Goal: Transaction & Acquisition: Purchase product/service

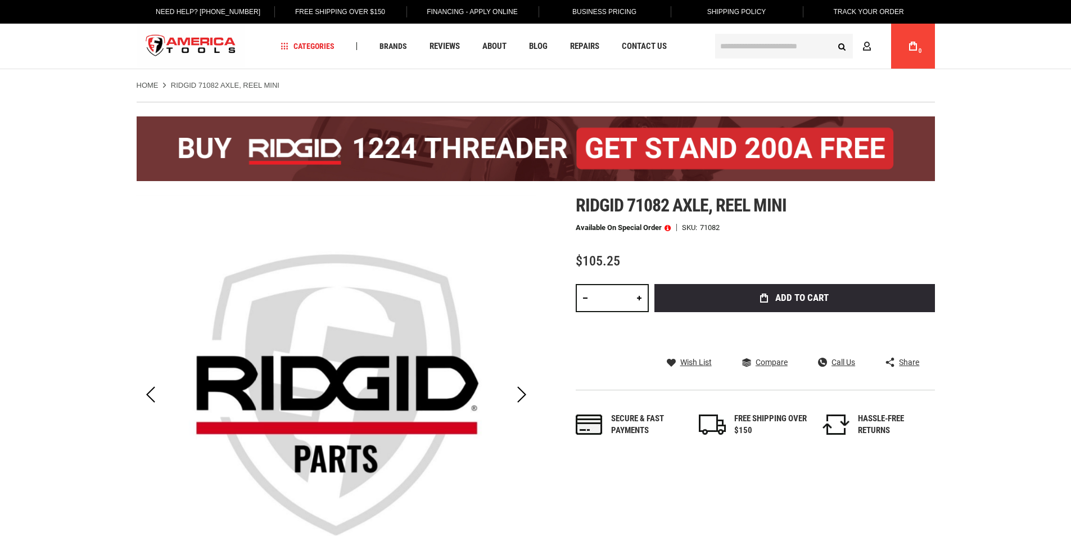
click at [764, 49] on input "text" at bounding box center [784, 46] width 138 height 25
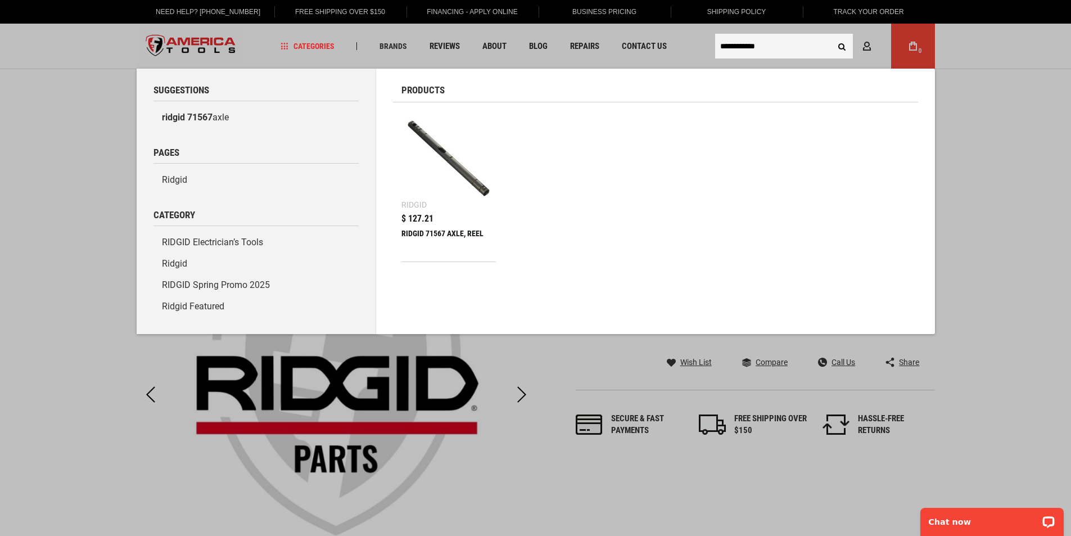
type input "**********"
click at [449, 230] on div "RIDGID 71567 AXLE, REEL" at bounding box center [448, 242] width 95 height 27
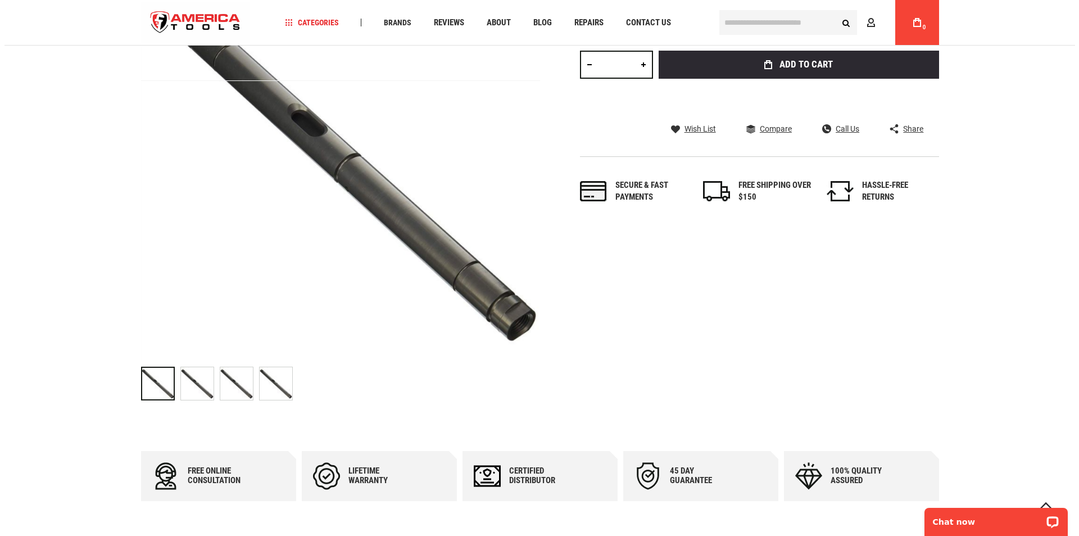
scroll to position [112, 0]
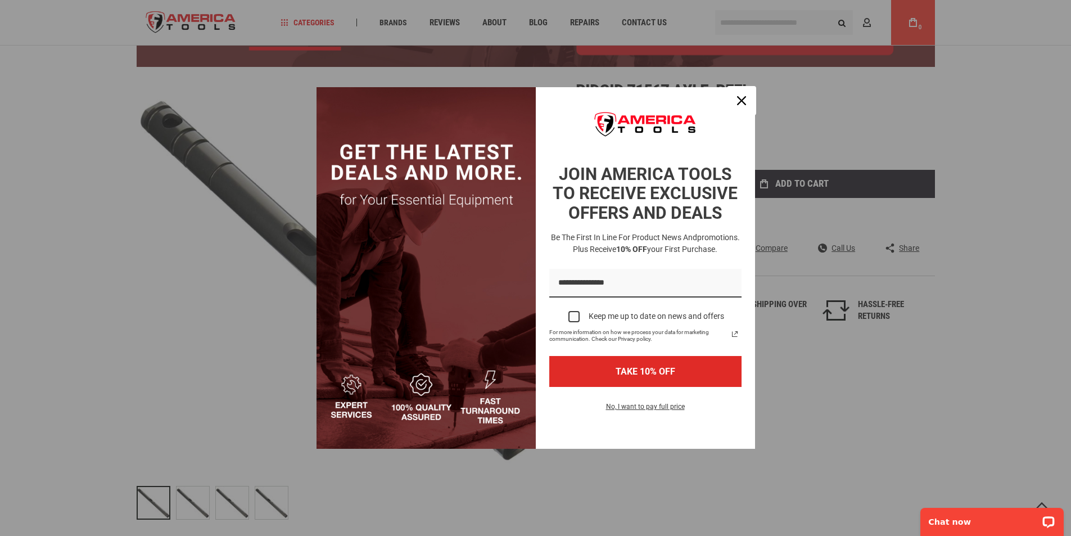
drag, startPoint x: 740, startPoint y: 102, endPoint x: 768, endPoint y: 111, distance: 29.3
click at [740, 102] on icon "close icon" at bounding box center [741, 100] width 9 height 9
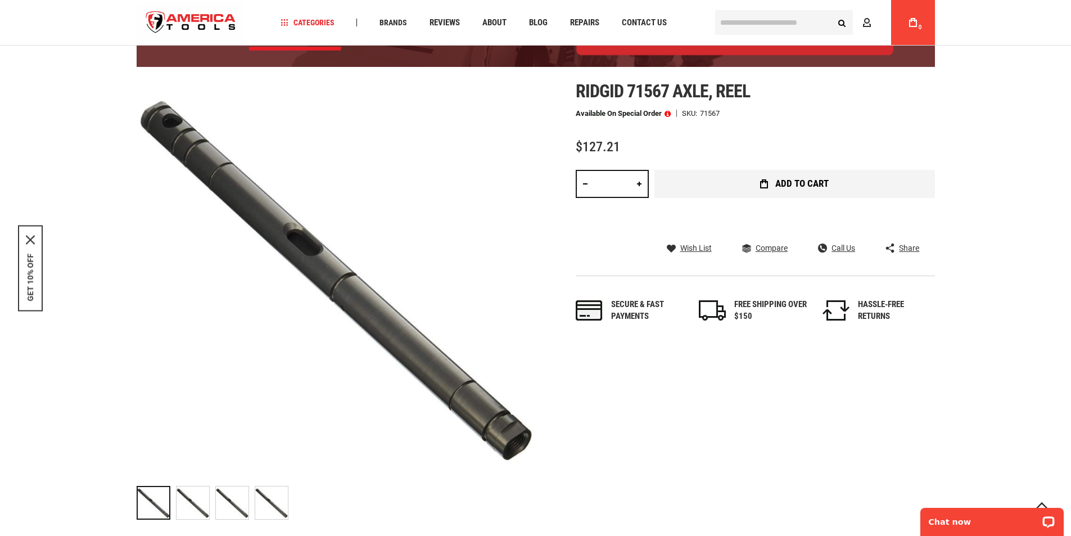
click at [812, 182] on span "Add to Cart" at bounding box center [801, 184] width 53 height 10
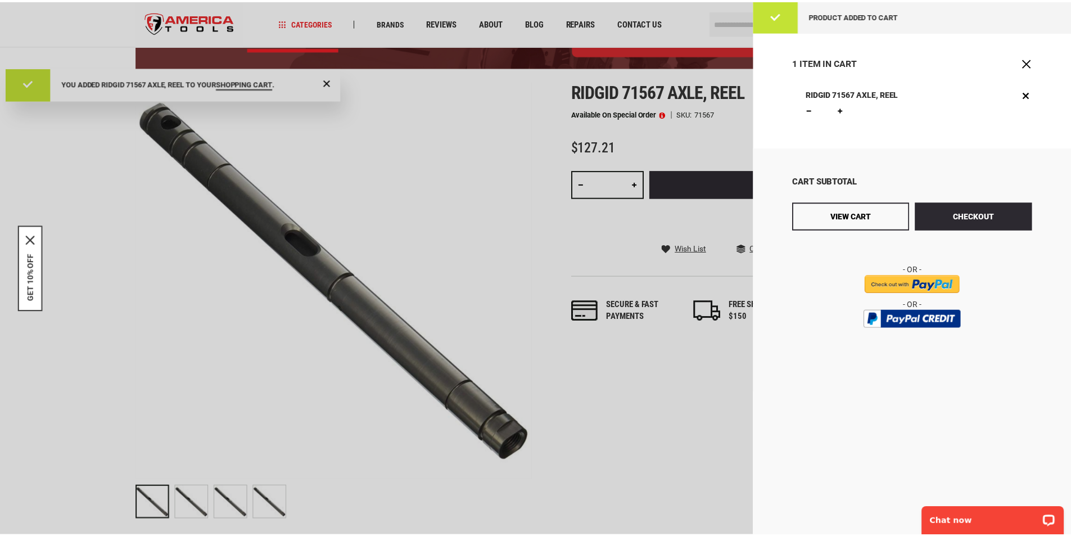
scroll to position [0, 0]
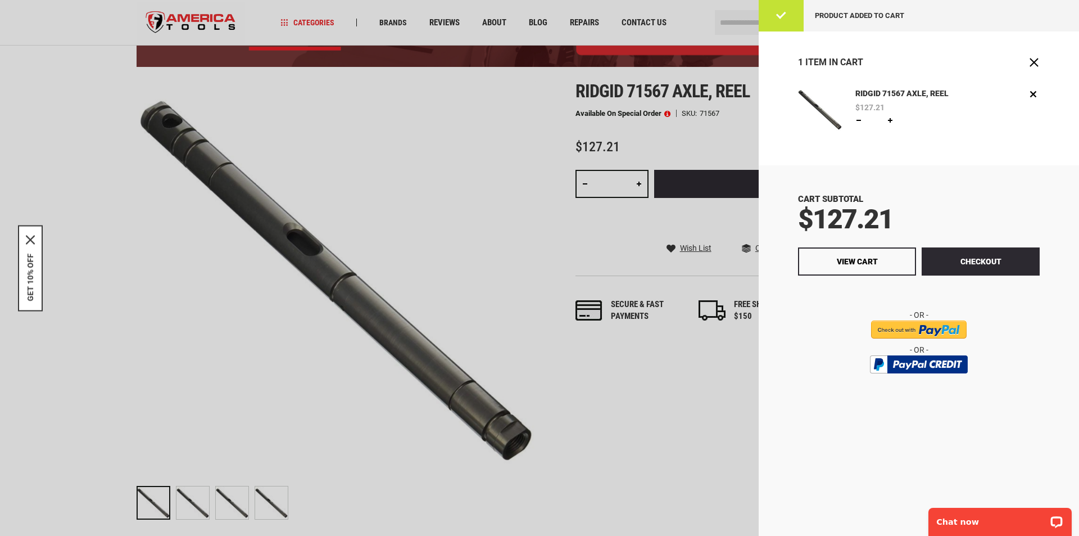
click at [537, 157] on div at bounding box center [539, 268] width 1079 height 536
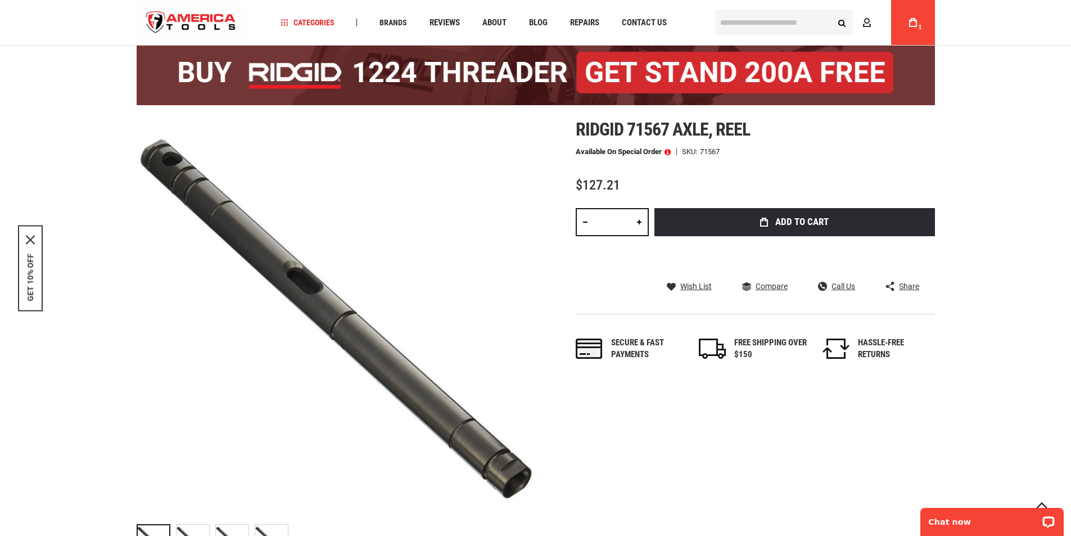
scroll to position [56, 0]
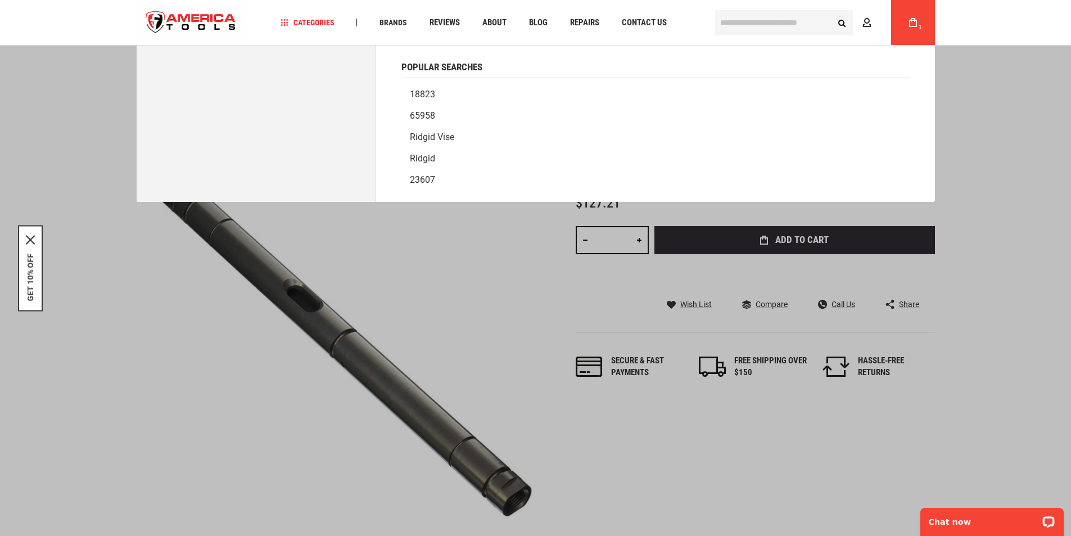
click at [772, 26] on input "text" at bounding box center [784, 22] width 138 height 25
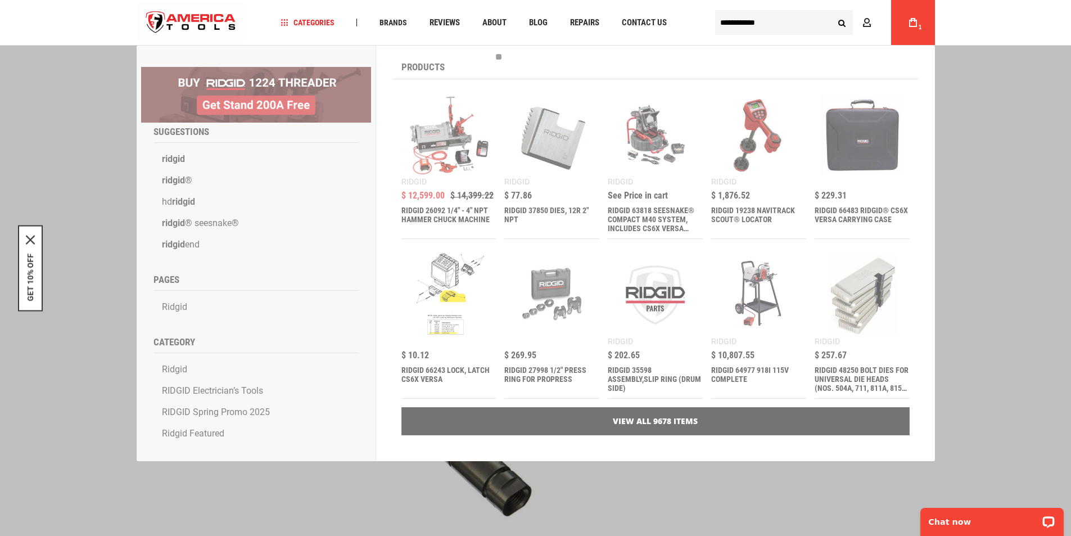
type input "**********"
click at [831, 12] on button "Search" at bounding box center [841, 22] width 21 height 21
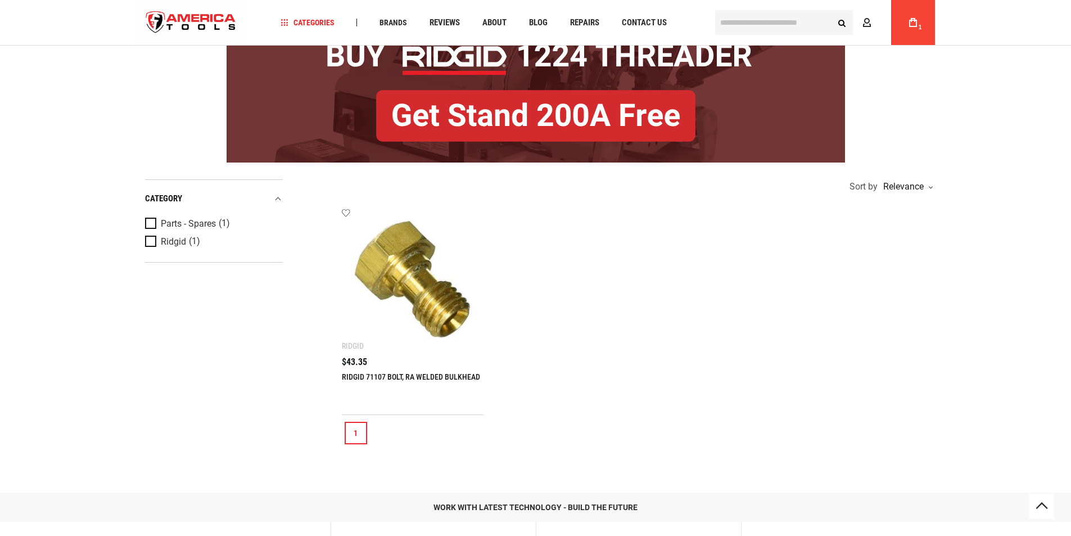
click at [444, 316] on img at bounding box center [413, 279] width 120 height 120
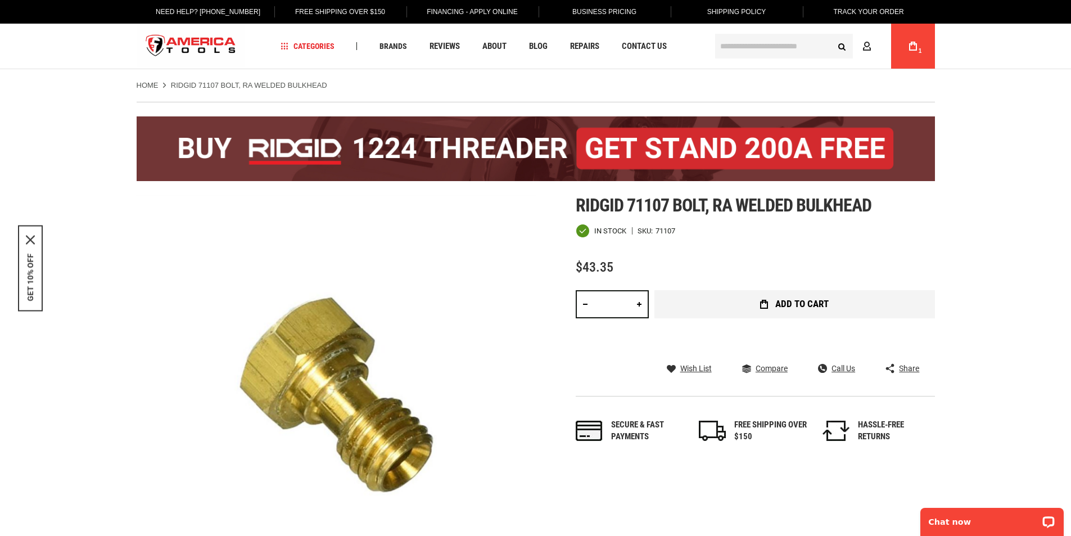
click at [776, 307] on span "Add to Cart" at bounding box center [801, 304] width 53 height 10
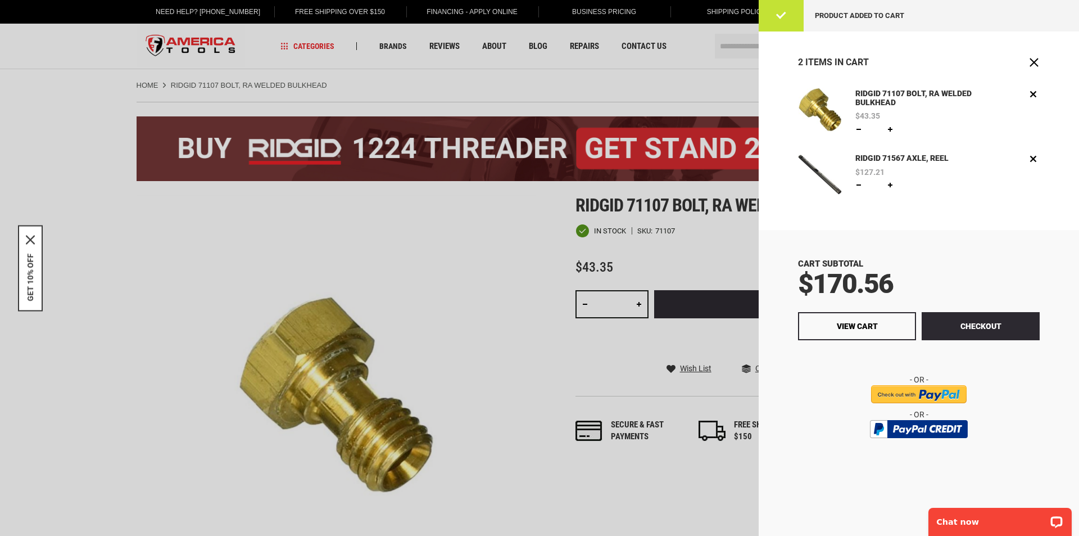
click at [664, 512] on div at bounding box center [539, 268] width 1079 height 536
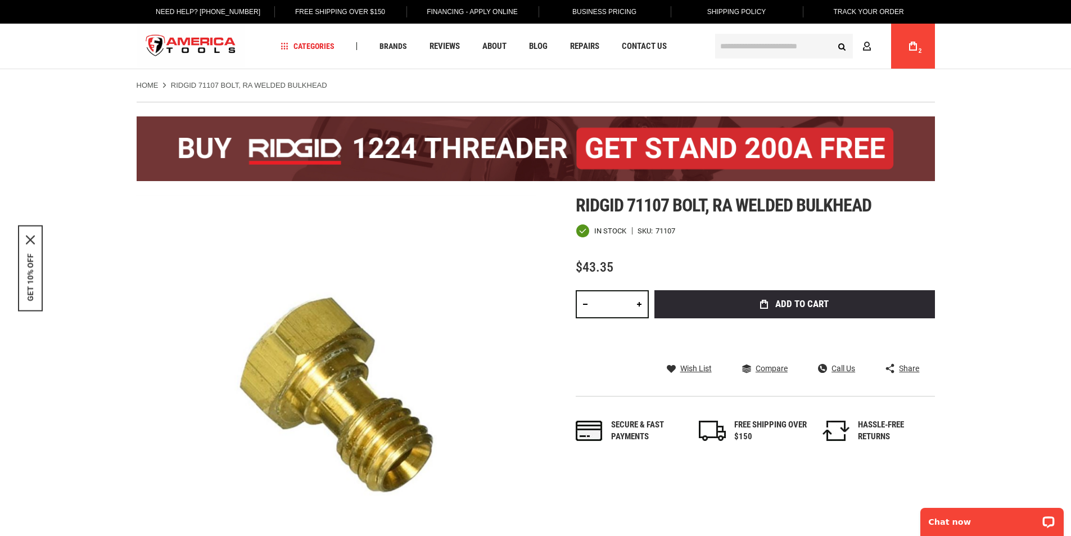
click at [741, 47] on input "text" at bounding box center [784, 46] width 138 height 25
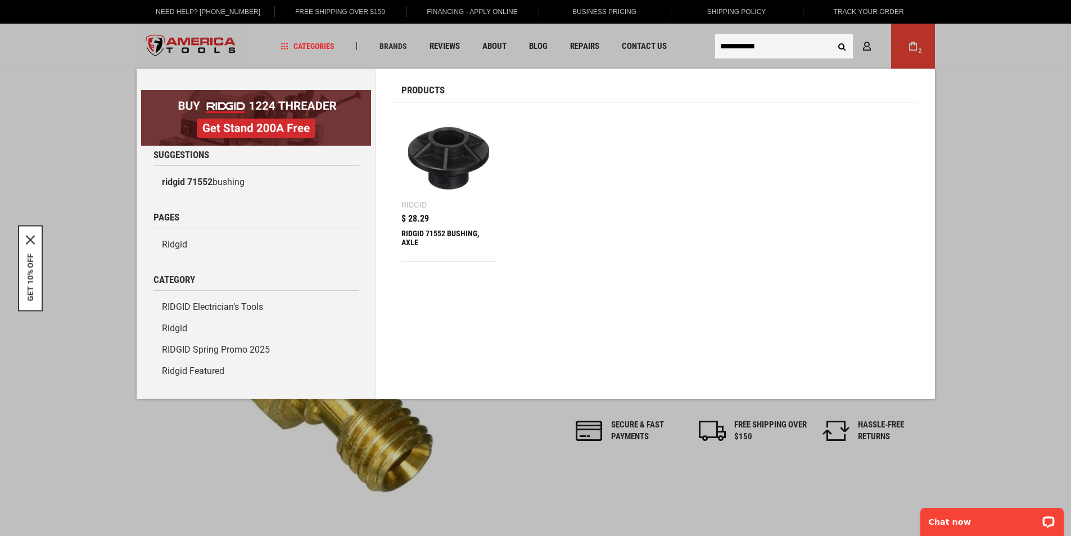
type input "**********"
click at [464, 167] on img at bounding box center [449, 158] width 84 height 84
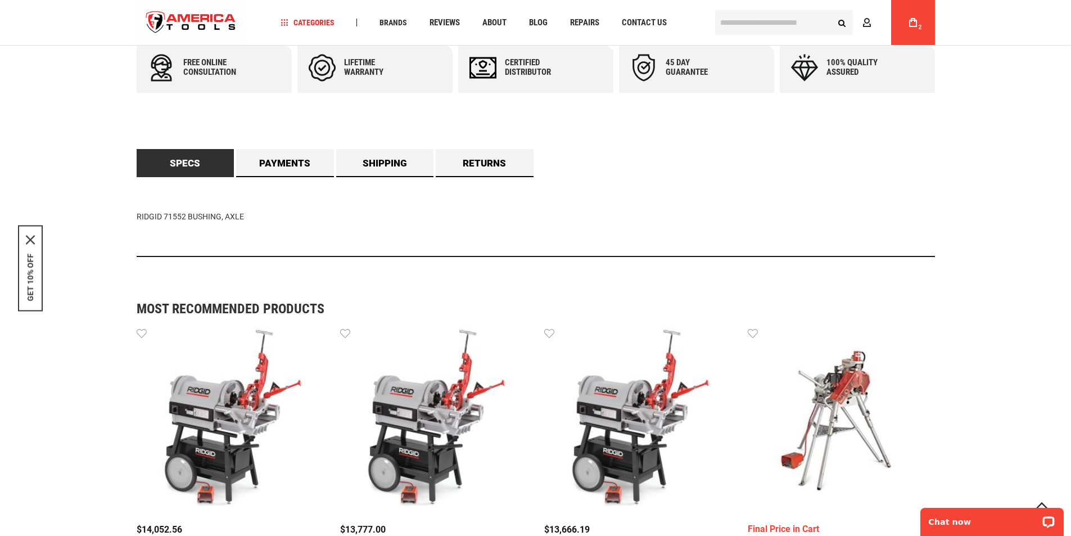
scroll to position [562, 0]
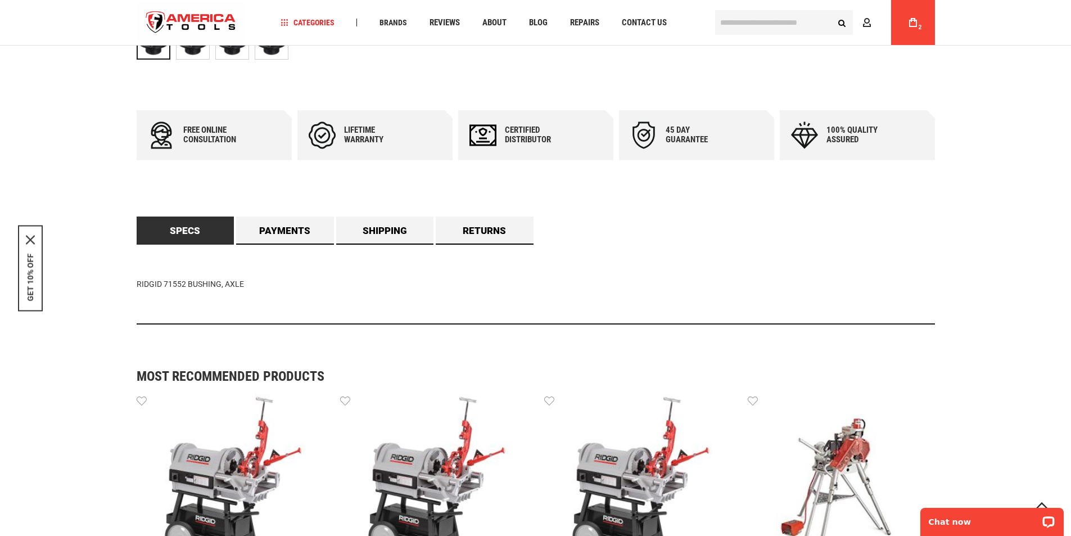
click at [735, 24] on input "text" at bounding box center [784, 22] width 138 height 25
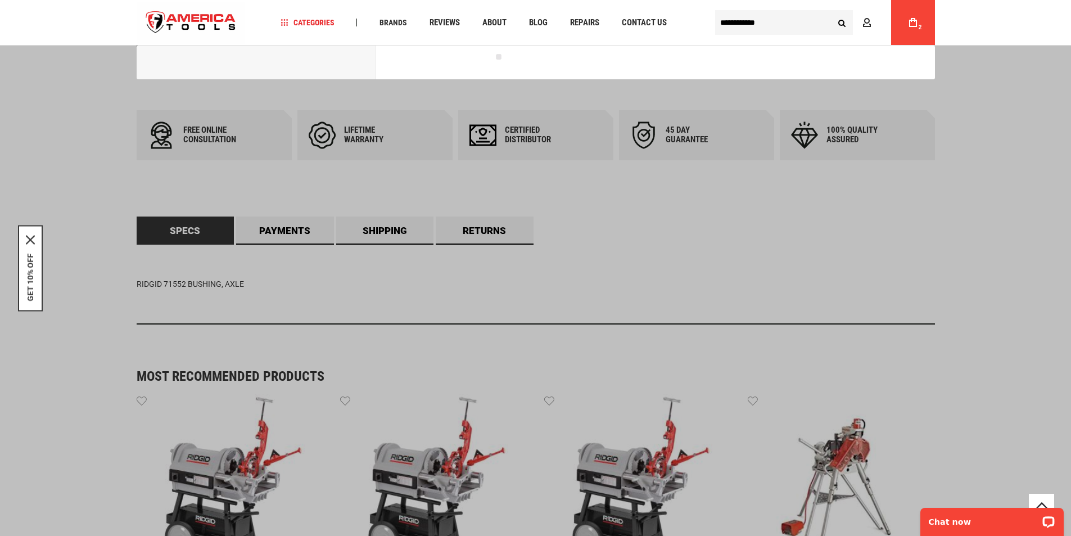
type input "**********"
click at [831, 12] on button "Search" at bounding box center [841, 22] width 21 height 21
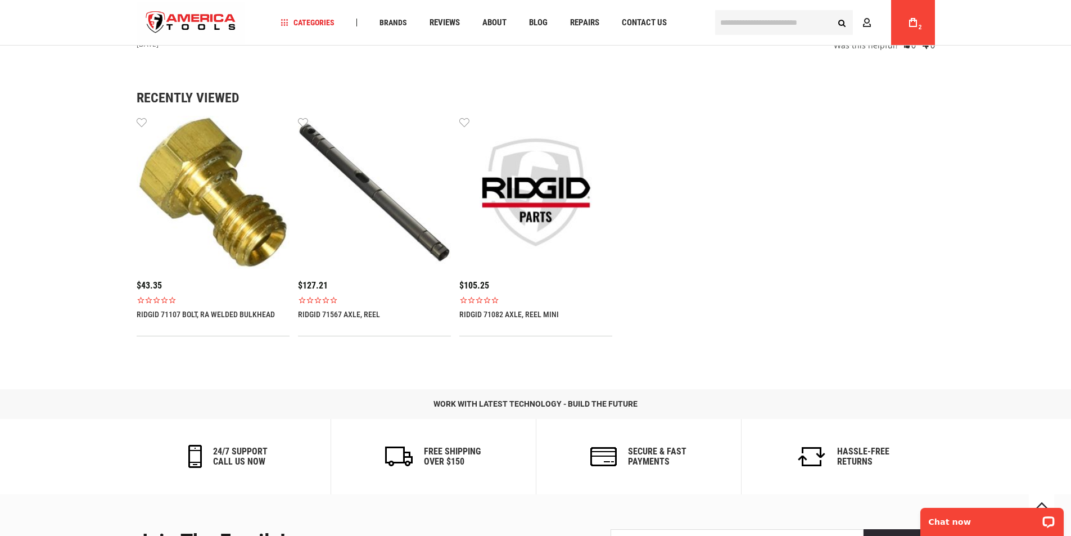
click at [526, 314] on link "RIDGID 71082 AXLE, REEL MINI" at bounding box center [535, 314] width 153 height 9
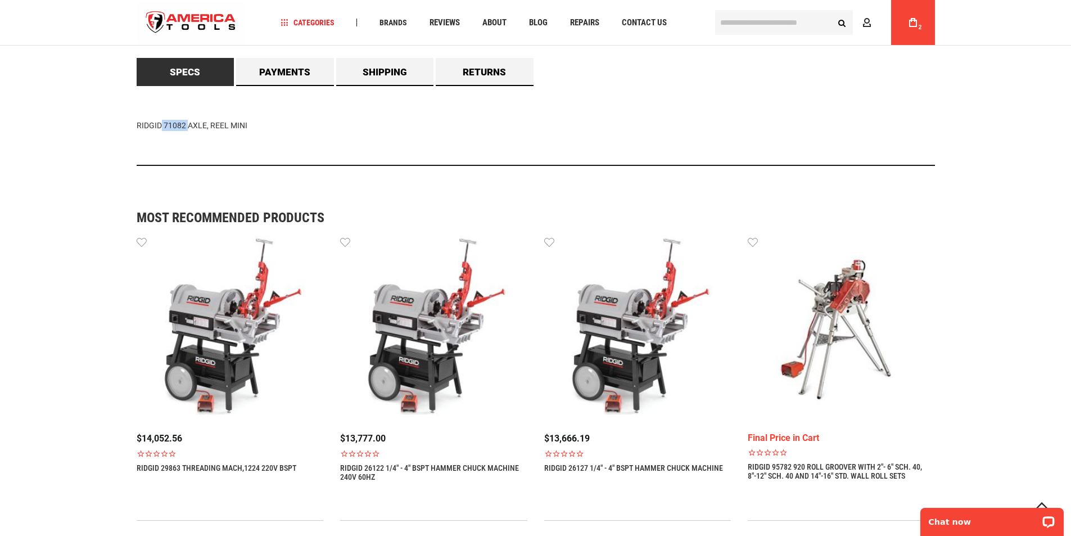
drag, startPoint x: 134, startPoint y: 125, endPoint x: 245, endPoint y: 129, distance: 110.8
click at [245, 129] on main "Skip to the end of the images gallery Skip to the beginning of the images galle…" at bounding box center [535, 179] width 821 height 1643
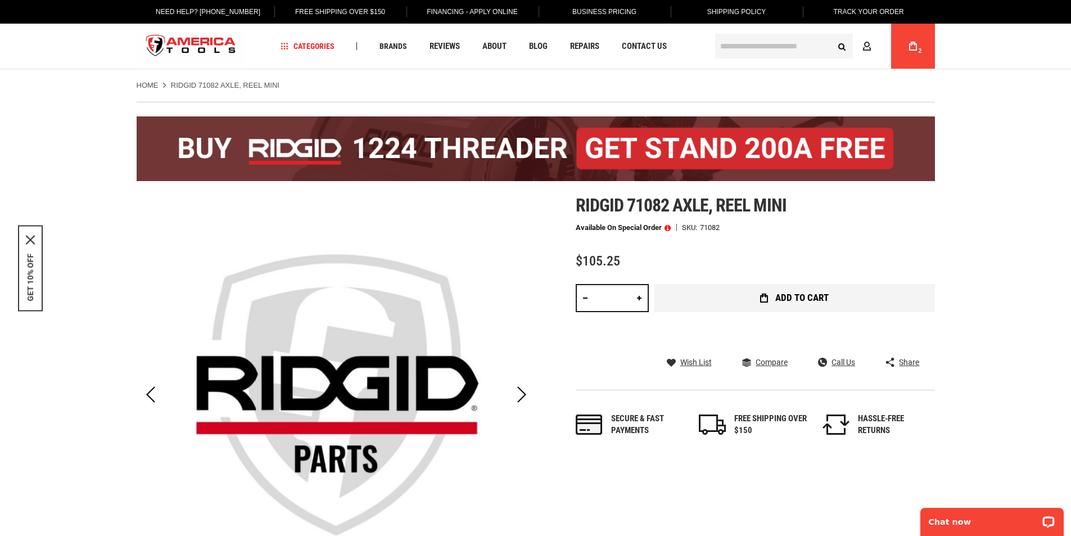
click at [828, 302] on span "Add to Cart" at bounding box center [801, 298] width 53 height 10
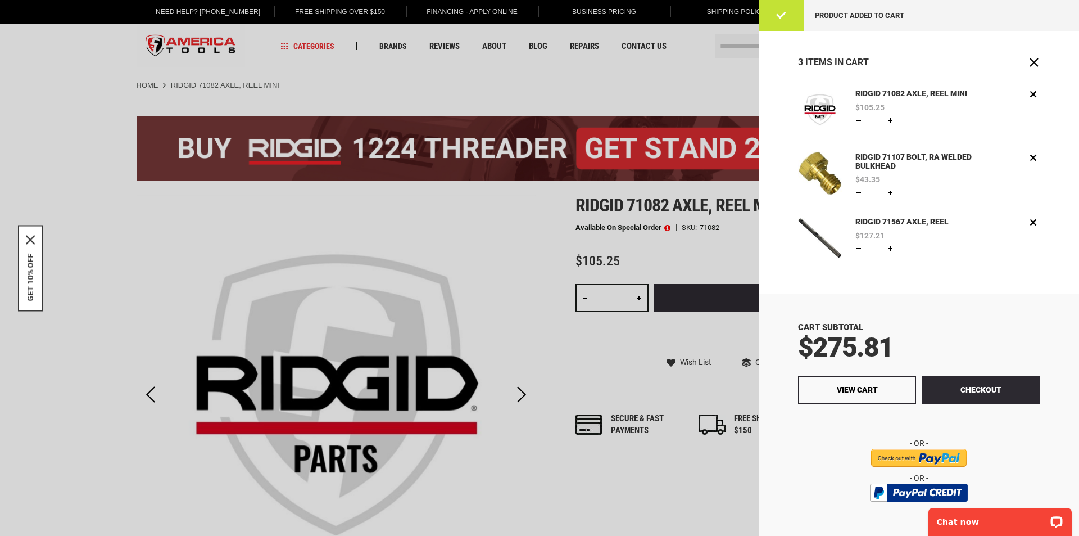
click at [681, 463] on div at bounding box center [539, 268] width 1079 height 536
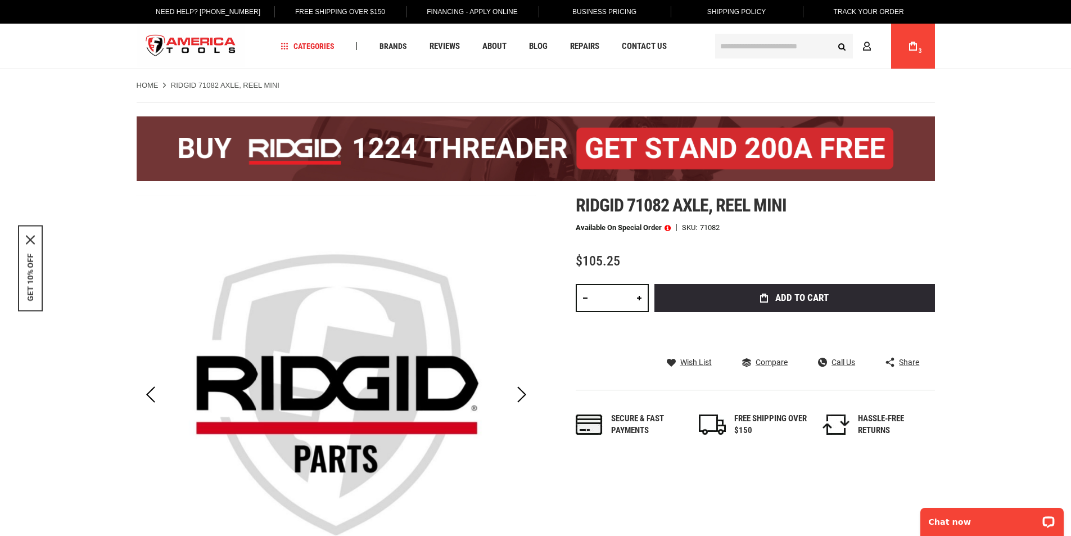
click at [798, 45] on input "text" at bounding box center [784, 46] width 138 height 25
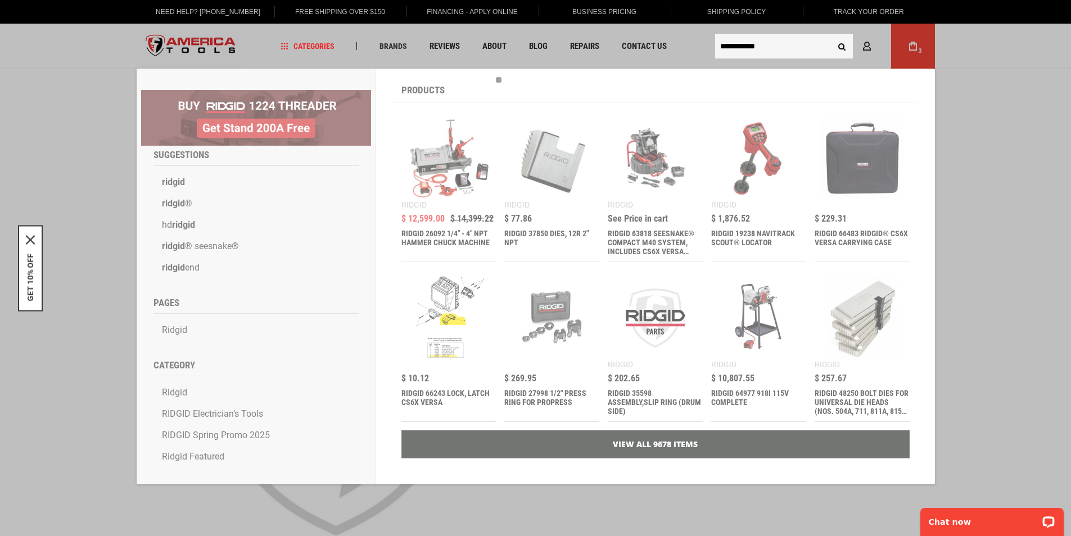
type input "**********"
click at [831, 35] on button "Search" at bounding box center [841, 45] width 21 height 21
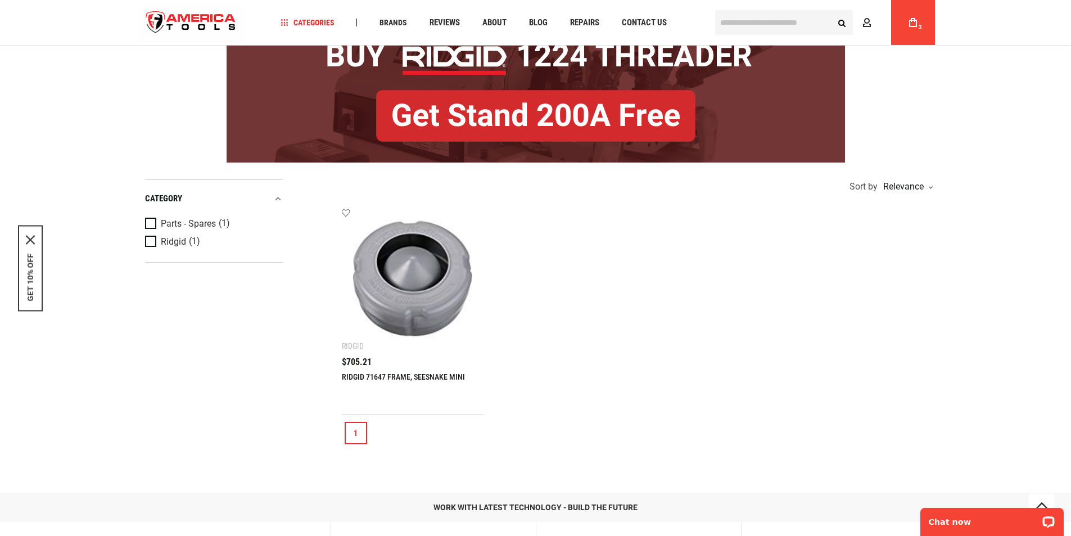
scroll to position [56, 0]
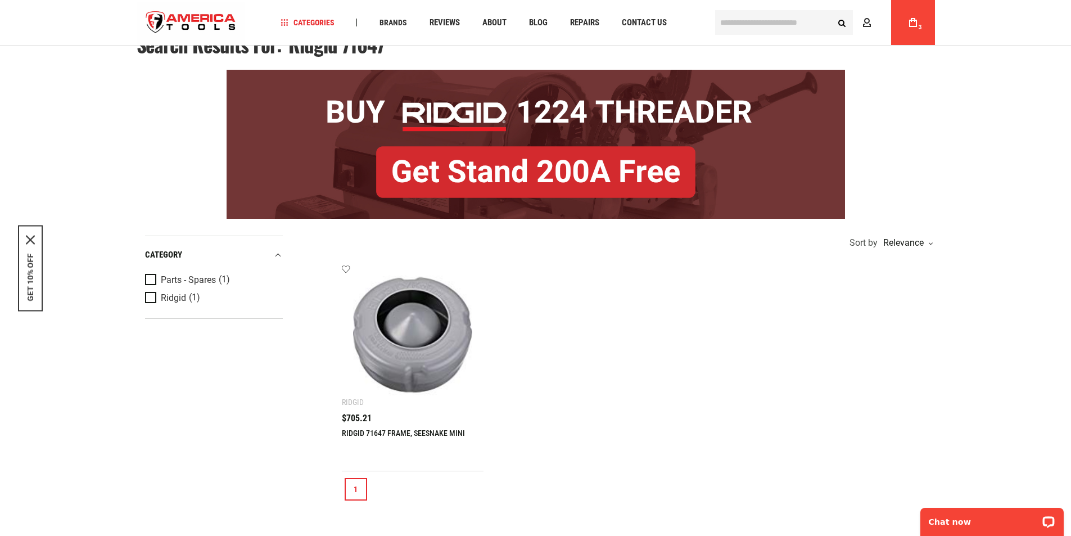
click at [406, 427] on div "RIDGID 71647 FRAME, SEESNAKE MINI $705.21" at bounding box center [413, 437] width 142 height 46
click at [363, 432] on link "RIDGID 71647 FRAME, SEESNAKE MINI" at bounding box center [403, 432] width 123 height 9
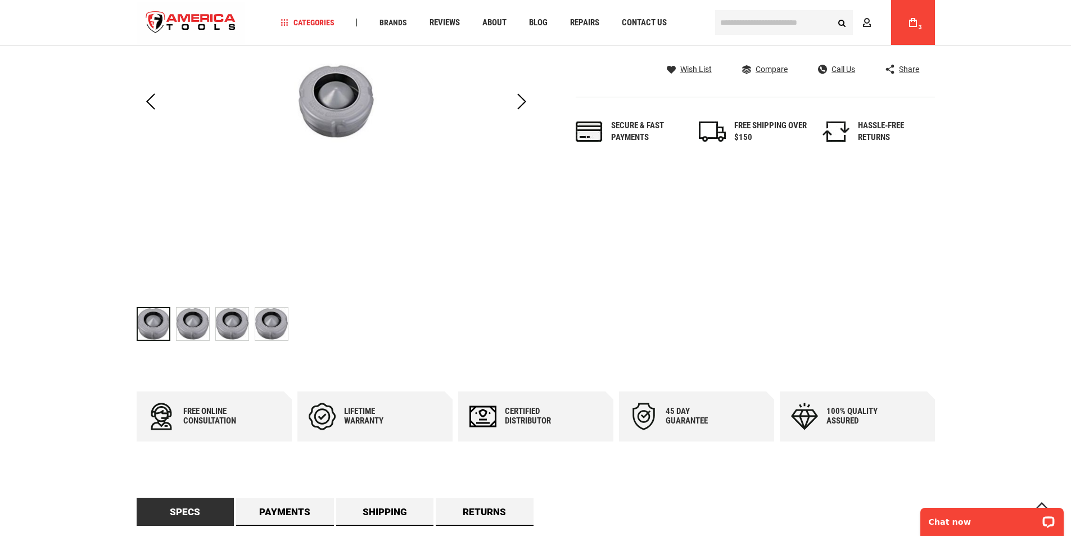
click at [185, 327] on img "RIDGID 71647 FRAME, SEESNAKE MINI" at bounding box center [193, 323] width 33 height 33
click at [244, 331] on img "RIDGID 71647 FRAME, SEESNAKE MINI" at bounding box center [232, 323] width 33 height 33
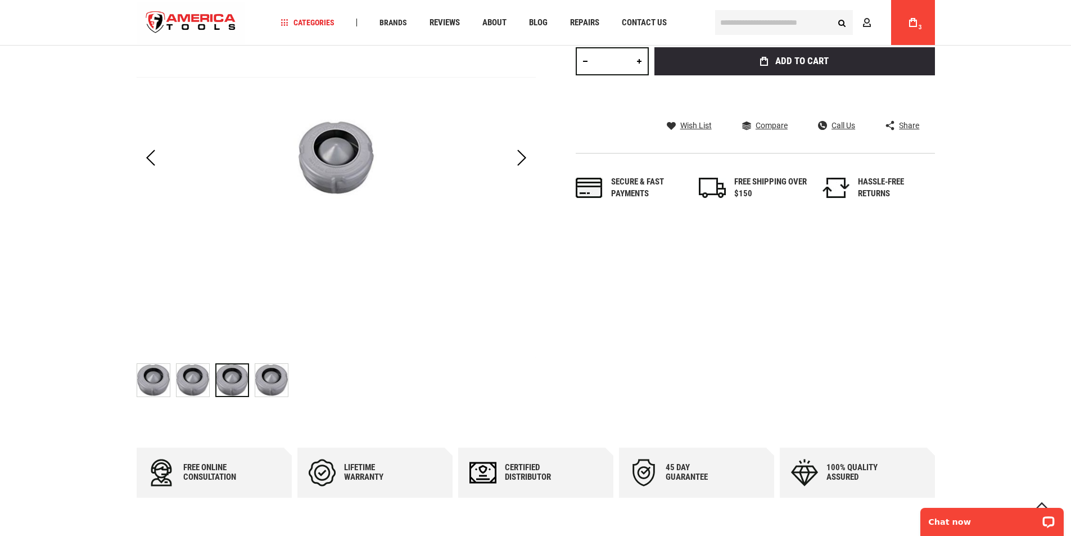
scroll to position [56, 0]
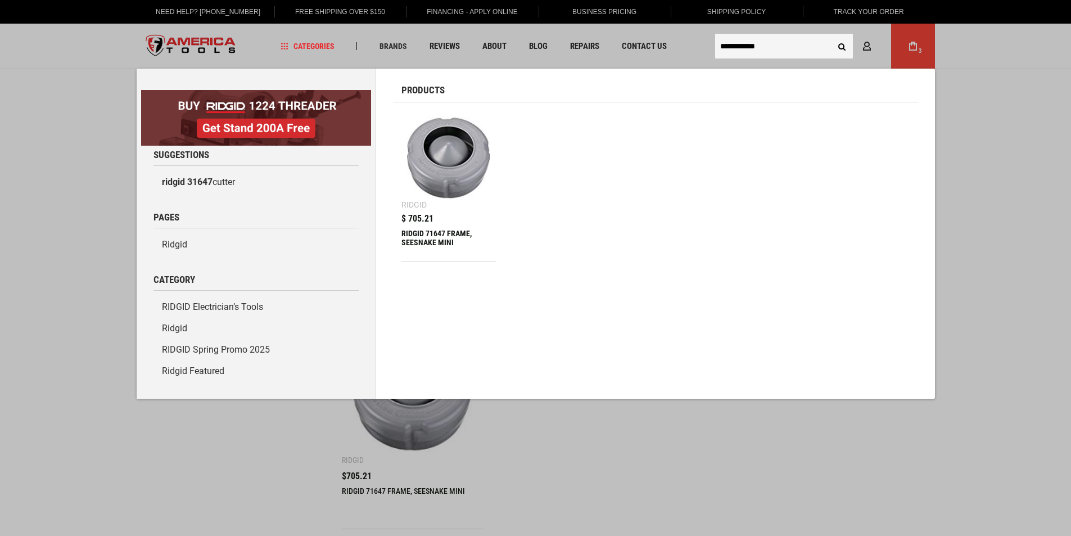
drag, startPoint x: 768, startPoint y: 48, endPoint x: 744, endPoint y: 49, distance: 24.8
click at [744, 49] on input "**********" at bounding box center [784, 46] width 138 height 25
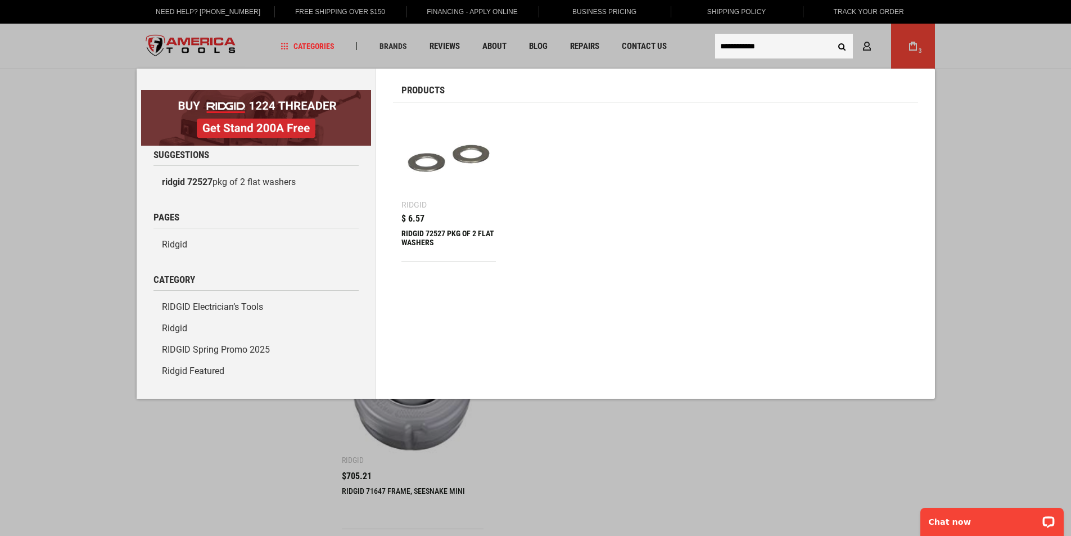
type input "**********"
click at [831, 35] on button "Search" at bounding box center [841, 45] width 21 height 21
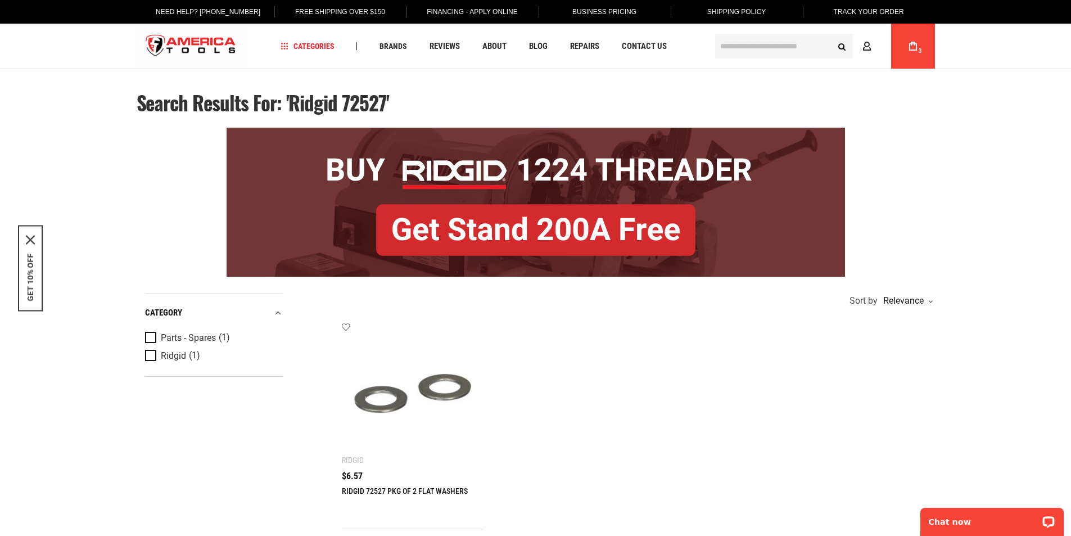
click at [740, 45] on input "text" at bounding box center [784, 46] width 138 height 25
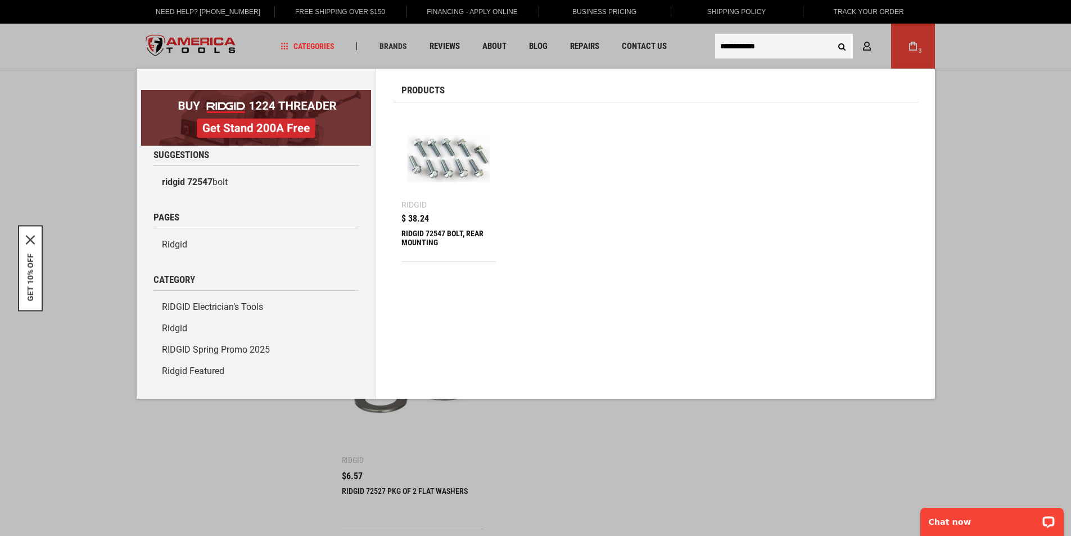
type input "**********"
click at [417, 239] on div "RIDGID 72547 BOLT, REAR MOUNTING" at bounding box center [448, 242] width 95 height 27
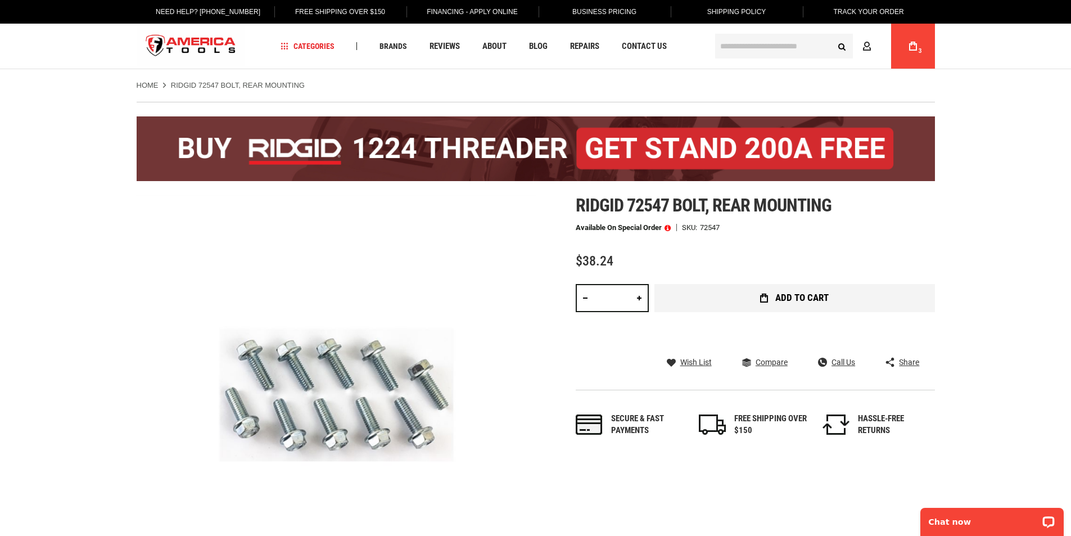
click at [792, 299] on span "Add to Cart" at bounding box center [801, 298] width 53 height 10
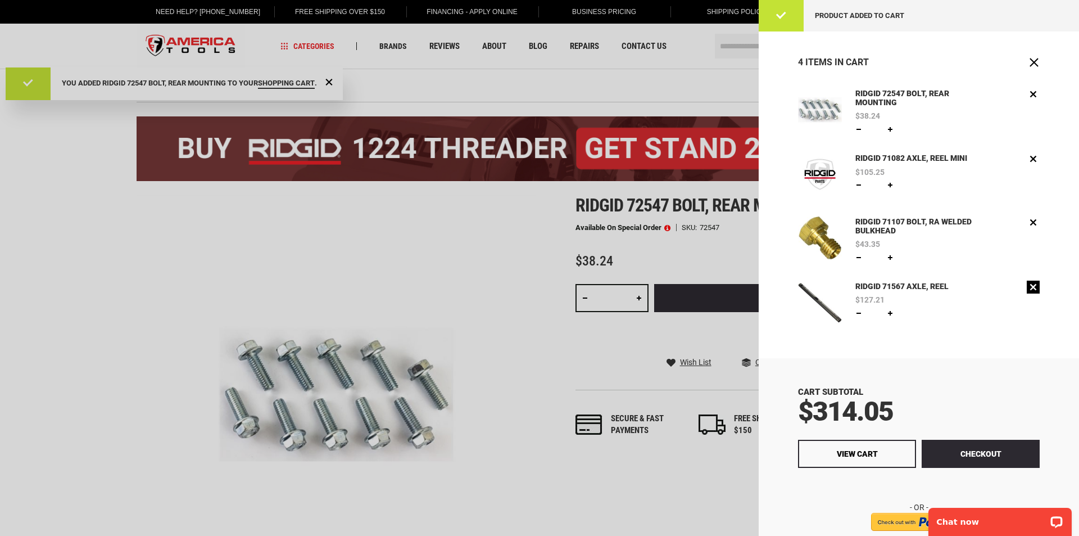
click at [1027, 291] on link "Remove" at bounding box center [1033, 287] width 13 height 13
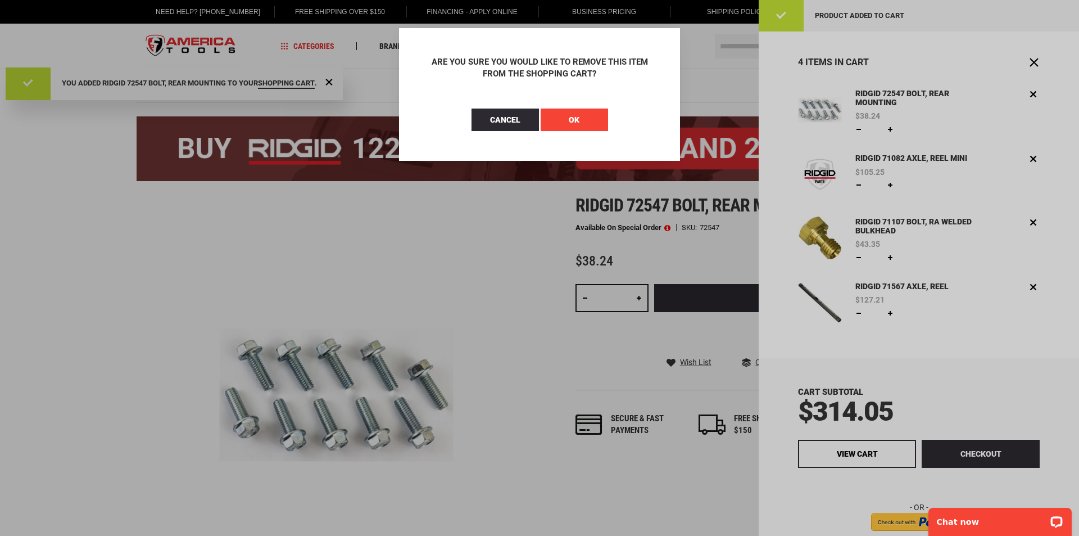
click at [564, 116] on button "OK" at bounding box center [574, 119] width 67 height 22
